Goal: Find specific page/section: Find specific page/section

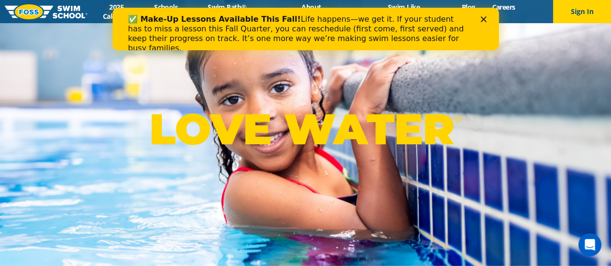
click at [483, 18] on icon "Close" at bounding box center [483, 19] width 6 height 6
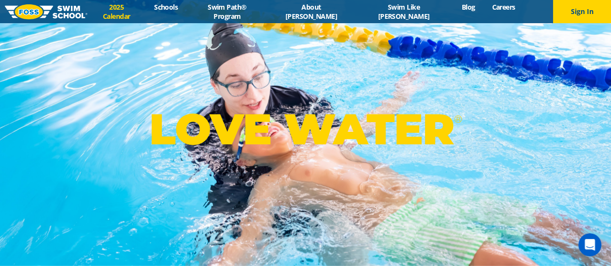
click at [146, 9] on link "2025 Calendar" at bounding box center [116, 11] width 58 height 18
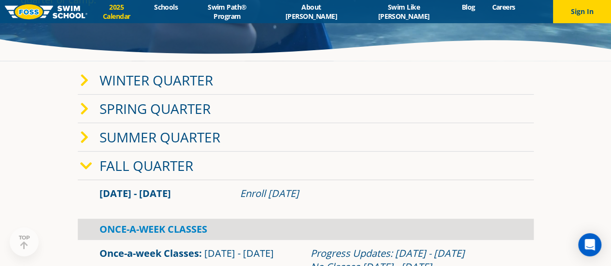
scroll to position [132, 0]
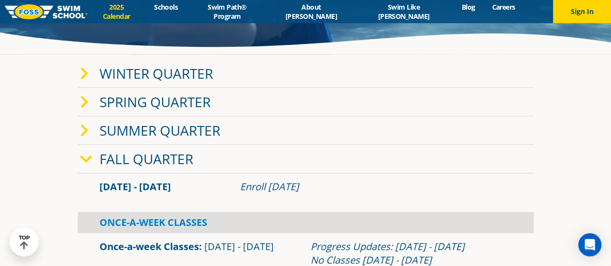
click at [162, 128] on link "Summer Quarter" at bounding box center [159, 130] width 121 height 18
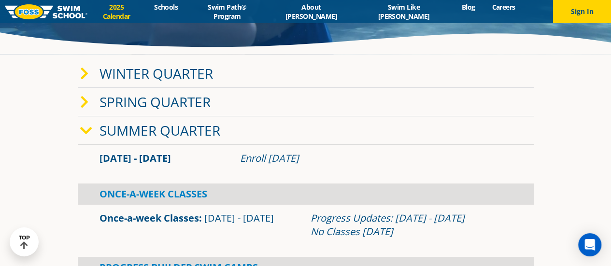
click at [162, 128] on link "Summer Quarter" at bounding box center [159, 130] width 121 height 18
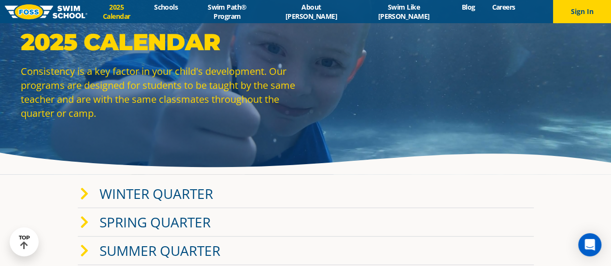
scroll to position [0, 0]
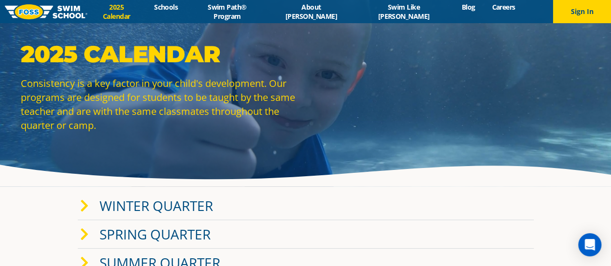
click at [134, 8] on link "2025 Calendar" at bounding box center [116, 11] width 58 height 18
